Goal: Transaction & Acquisition: Obtain resource

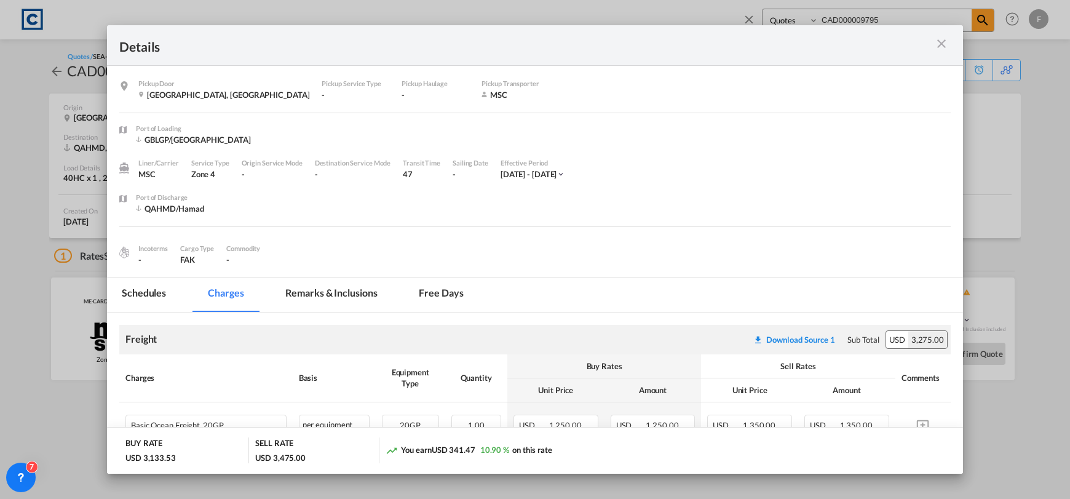
select select "Quotes"
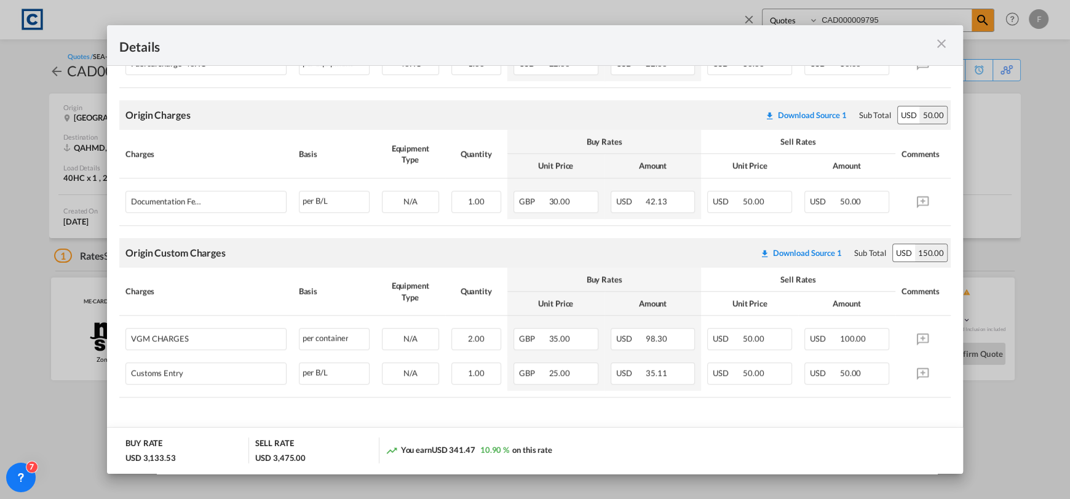
click at [939, 46] on md-icon "icon-close m-3 fg-AAA8AD cursor" at bounding box center [941, 43] width 15 height 15
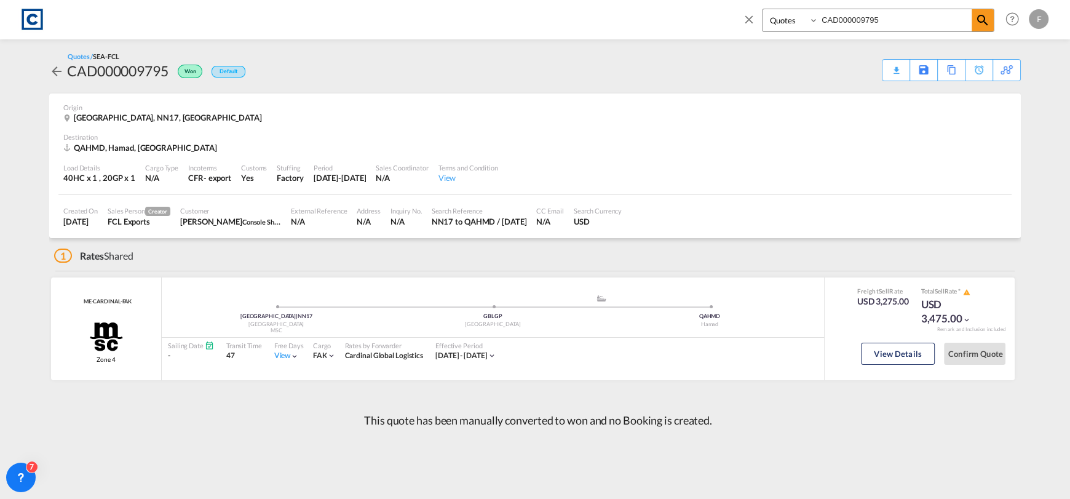
drag, startPoint x: 751, startPoint y: 15, endPoint x: 480, endPoint y: 64, distance: 275.6
click at [751, 15] on md-icon "icon-close" at bounding box center [749, 19] width 14 height 14
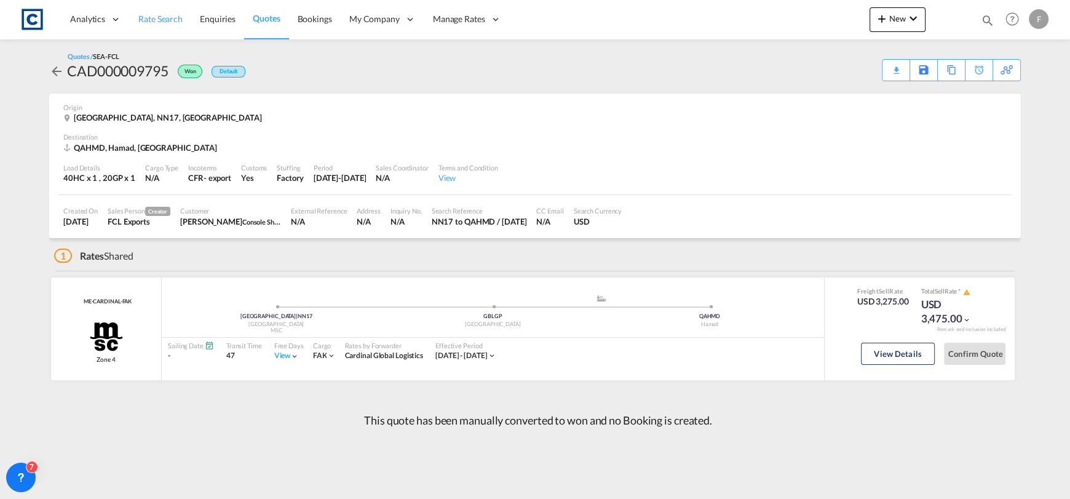
click at [162, 17] on span "Rate Search" at bounding box center [160, 19] width 44 height 10
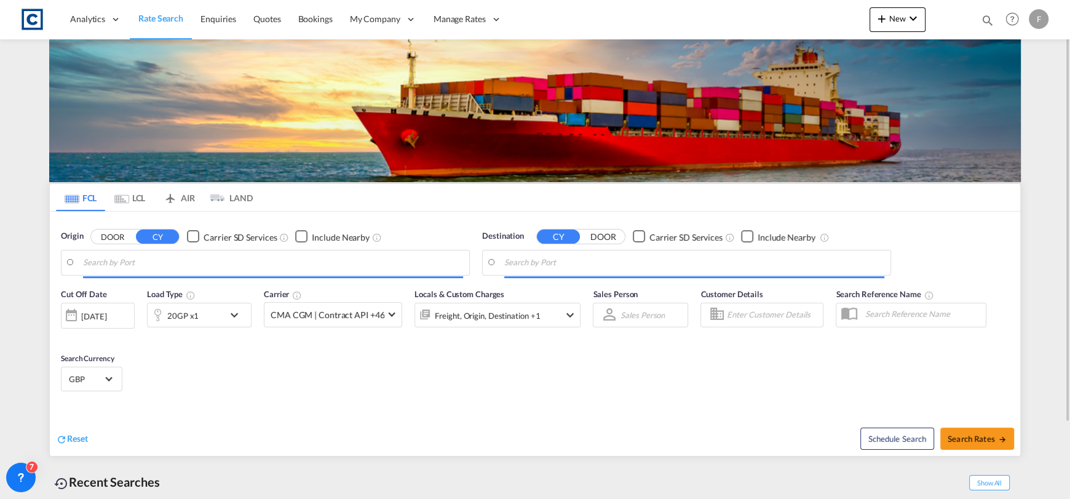
type input "[GEOGRAPHIC_DATA], GBSOU"
type input "[GEOGRAPHIC_DATA], [GEOGRAPHIC_DATA]"
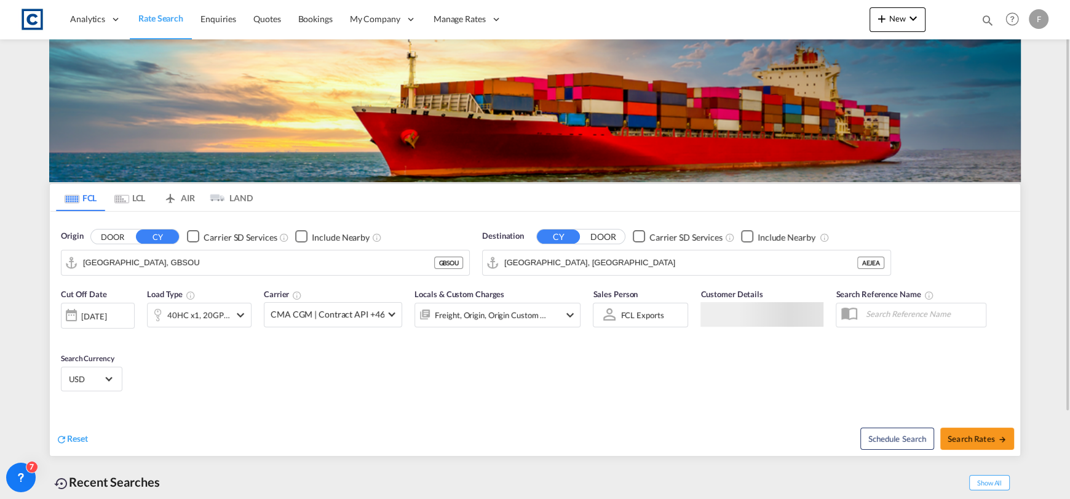
click at [110, 234] on button "DOOR" at bounding box center [112, 236] width 43 height 14
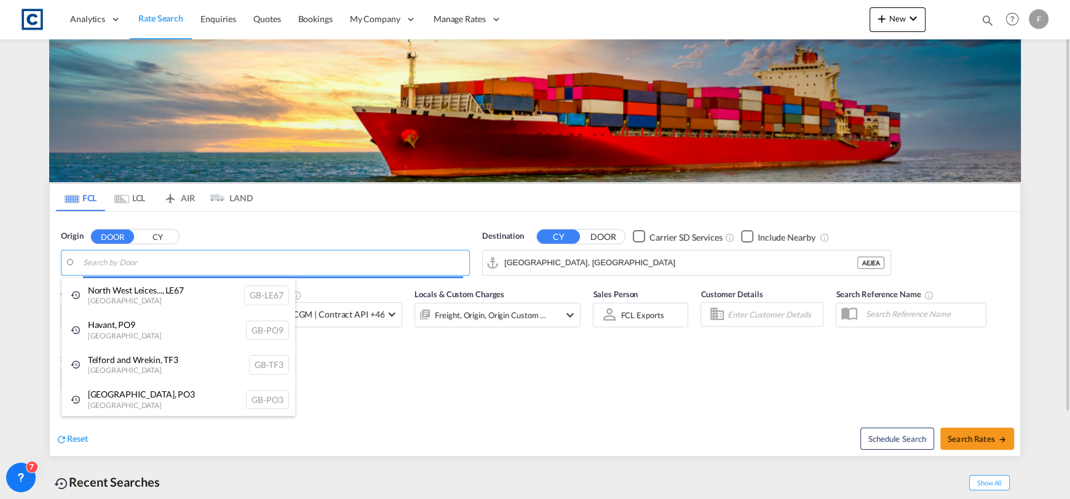
click at [148, 261] on body "Analytics Reports Dashboard Rate Search Enquiries Quotes Bookings" at bounding box center [535, 249] width 1070 height 499
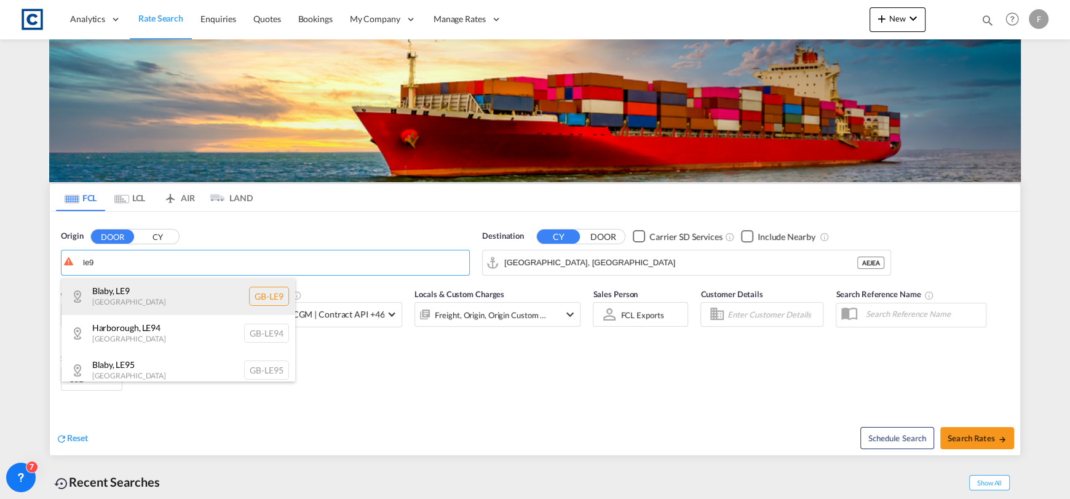
click at [178, 293] on div "Blaby , LE9 [GEOGRAPHIC_DATA] [GEOGRAPHIC_DATA]-LE9" at bounding box center [179, 296] width 234 height 37
type input "GB-LE9, Blaby"
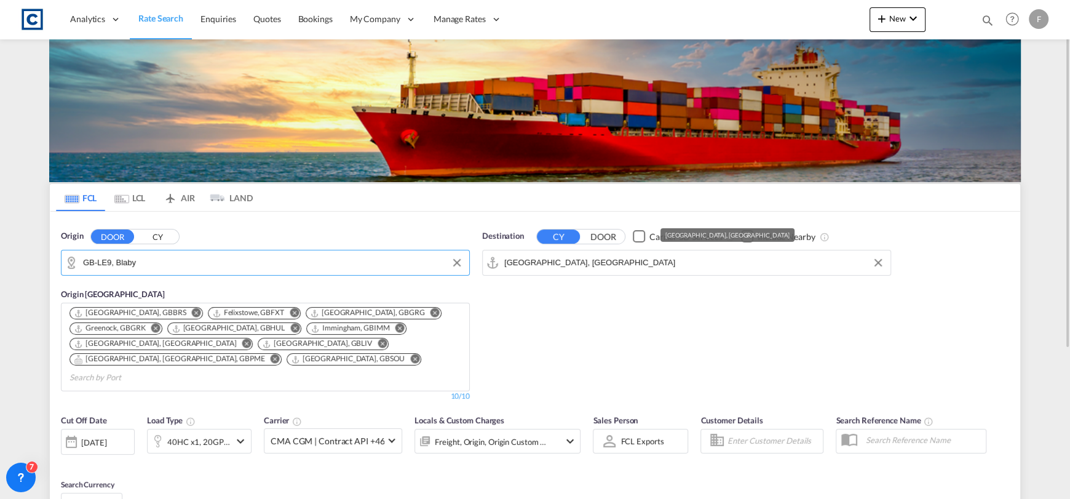
click at [559, 260] on input "[GEOGRAPHIC_DATA], [GEOGRAPHIC_DATA]" at bounding box center [694, 262] width 380 height 18
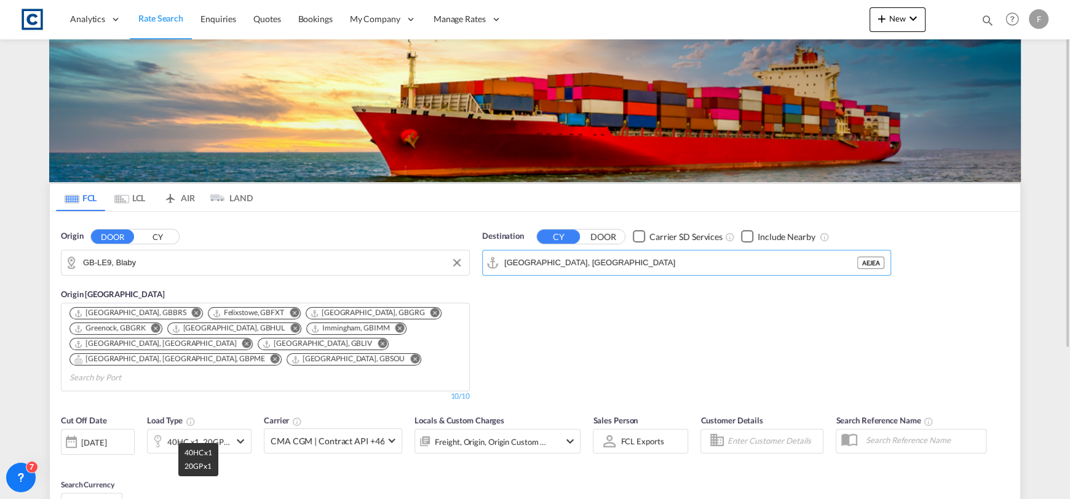
click at [167, 433] on div "40HC x1, 20GP x1" at bounding box center [198, 441] width 63 height 17
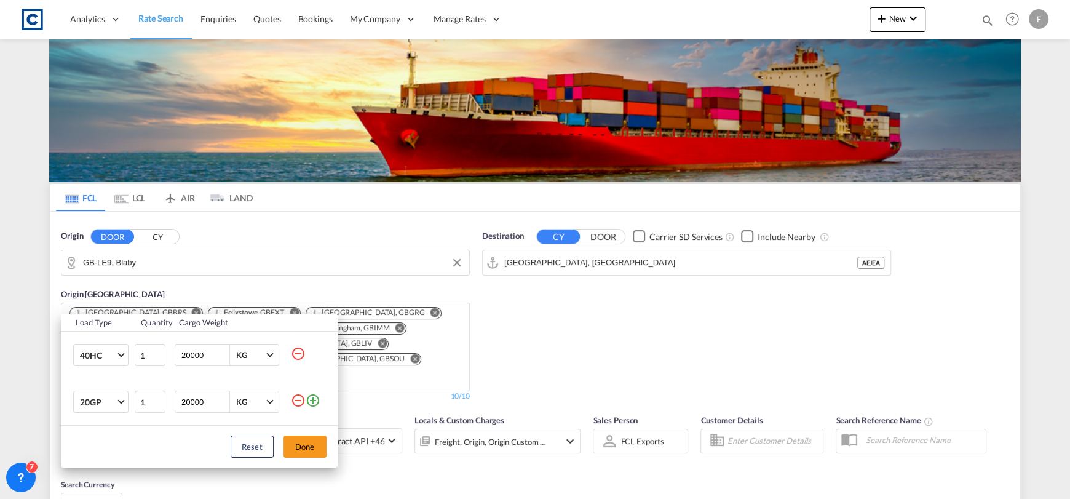
click at [298, 352] on md-icon "icon-minus-circle-outline" at bounding box center [298, 353] width 15 height 15
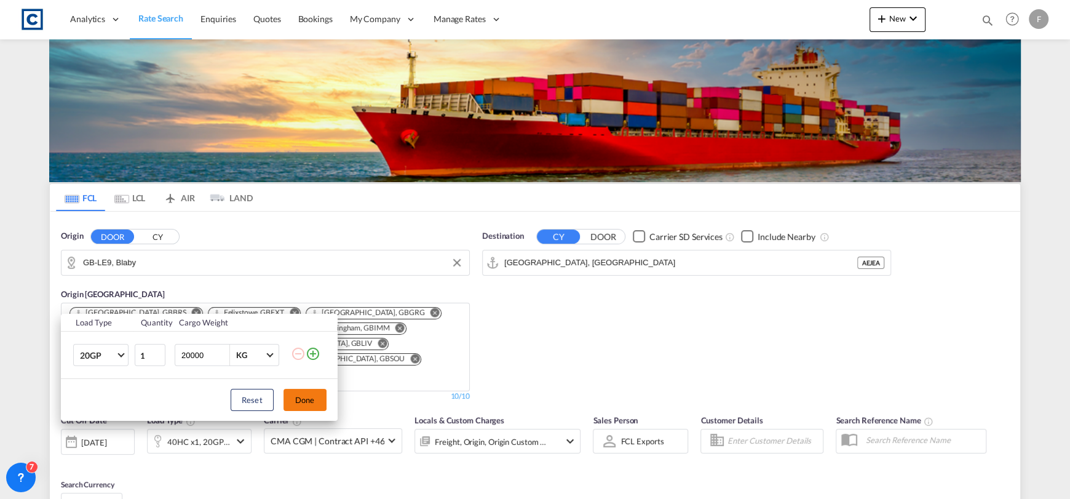
click at [301, 398] on button "Done" at bounding box center [305, 400] width 43 height 22
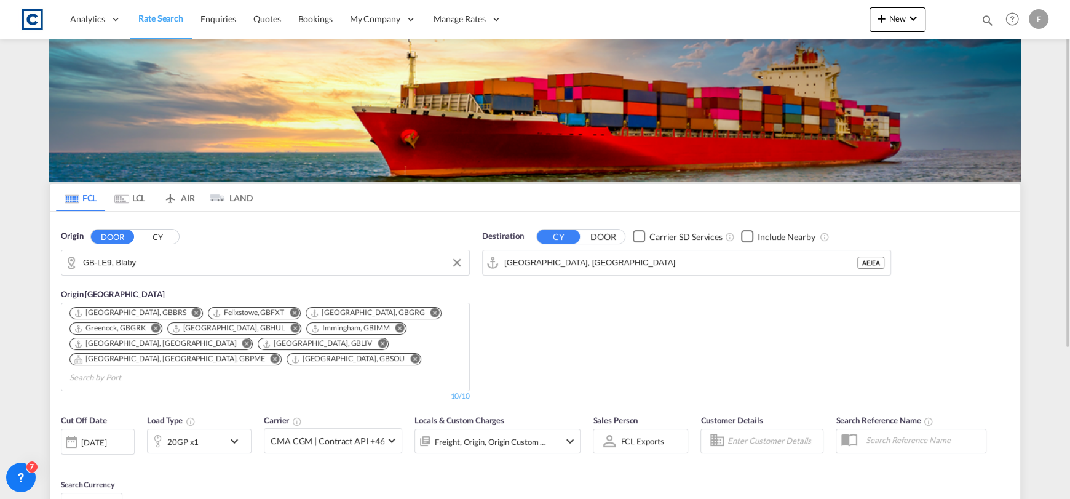
scroll to position [216, 0]
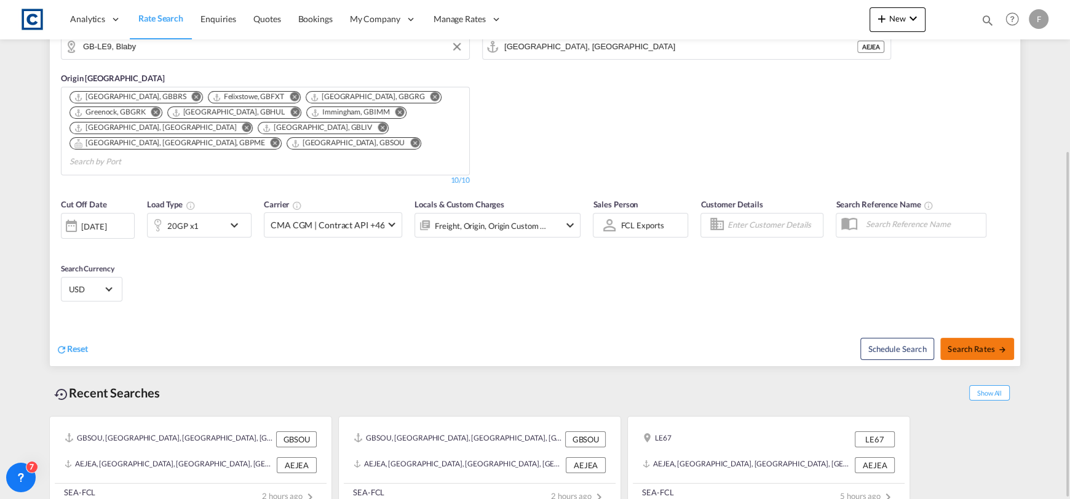
click at [984, 344] on span "Search Rates" at bounding box center [977, 349] width 59 height 10
type input "LE9 to AEJEA / [DATE]"
